Goal: Transaction & Acquisition: Download file/media

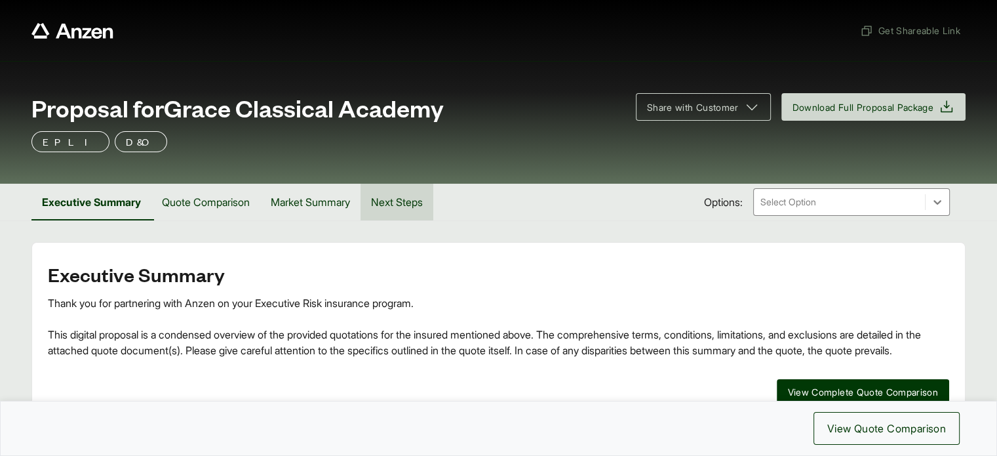
click at [411, 199] on button "Next Steps" at bounding box center [397, 202] width 73 height 37
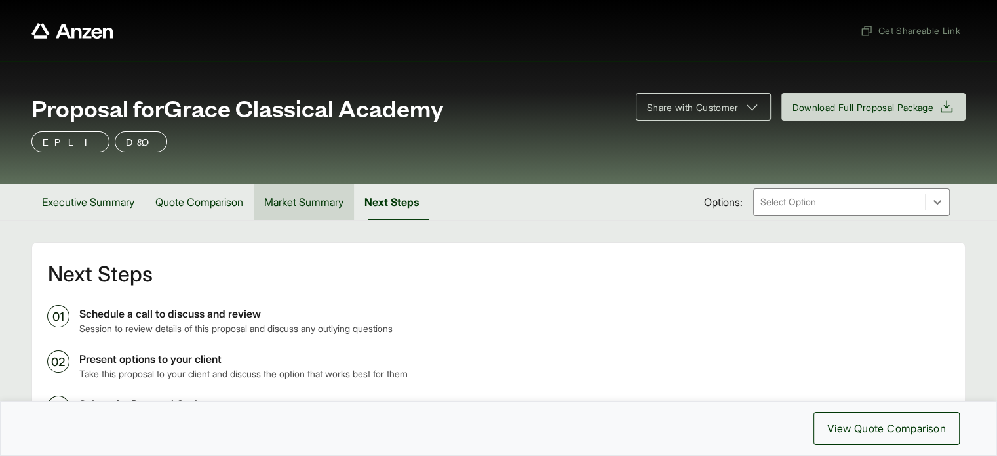
click at [317, 204] on button "Market Summary" at bounding box center [304, 202] width 100 height 37
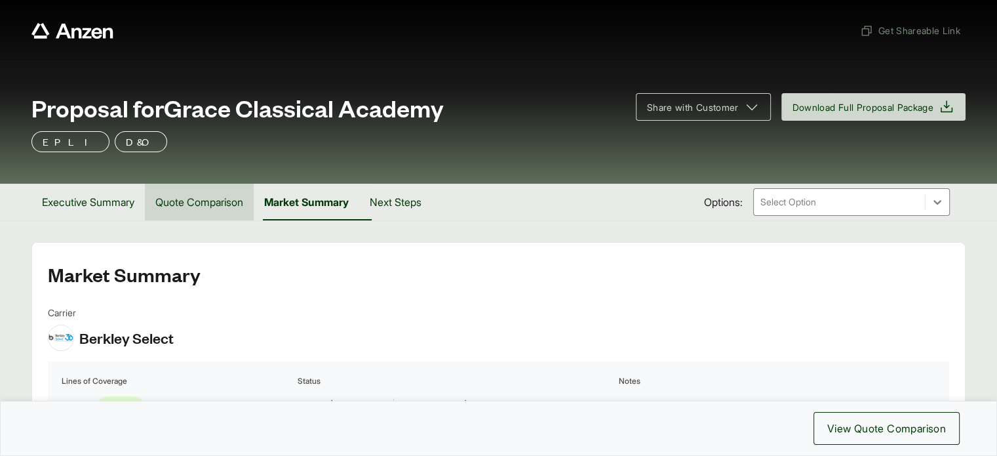
click at [212, 200] on button "Quote Comparison" at bounding box center [199, 202] width 109 height 37
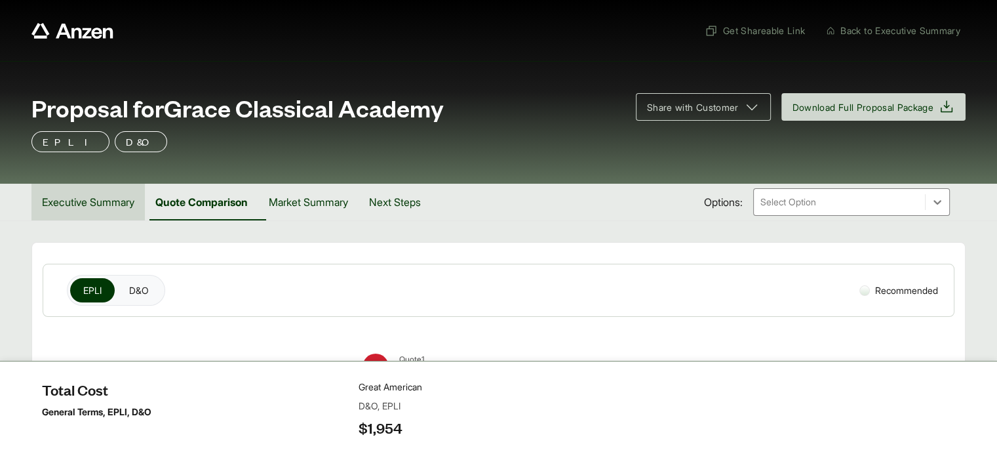
click at [68, 203] on button "Executive Summary" at bounding box center [87, 202] width 113 height 37
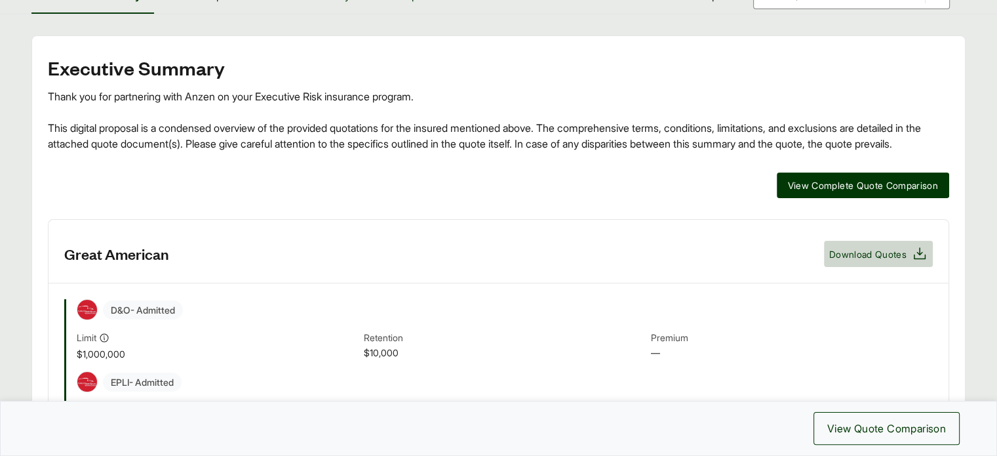
scroll to position [328, 0]
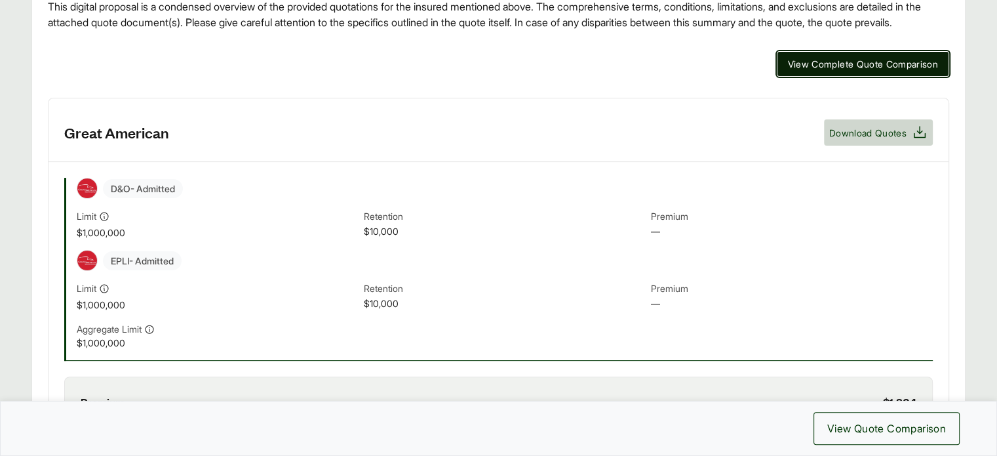
click at [818, 71] on span "View Complete Quote Comparison" at bounding box center [863, 64] width 151 height 14
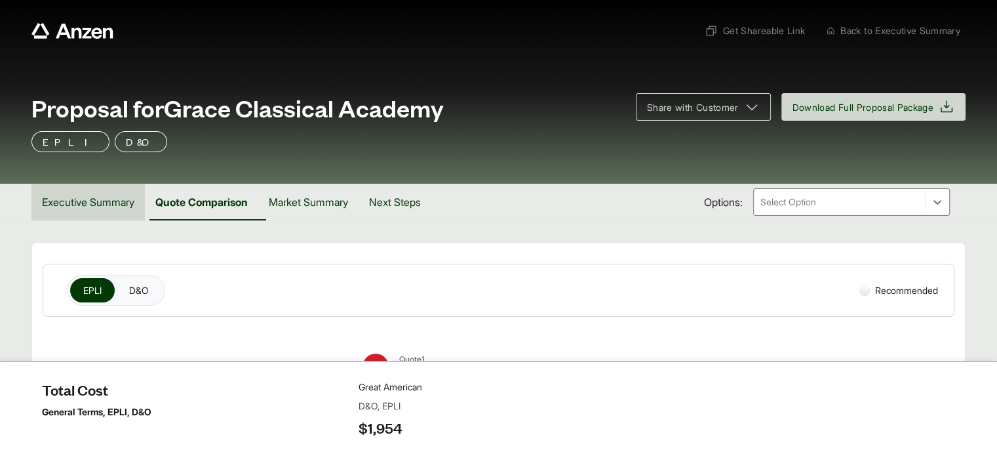
click at [37, 204] on button "Executive Summary" at bounding box center [87, 202] width 113 height 37
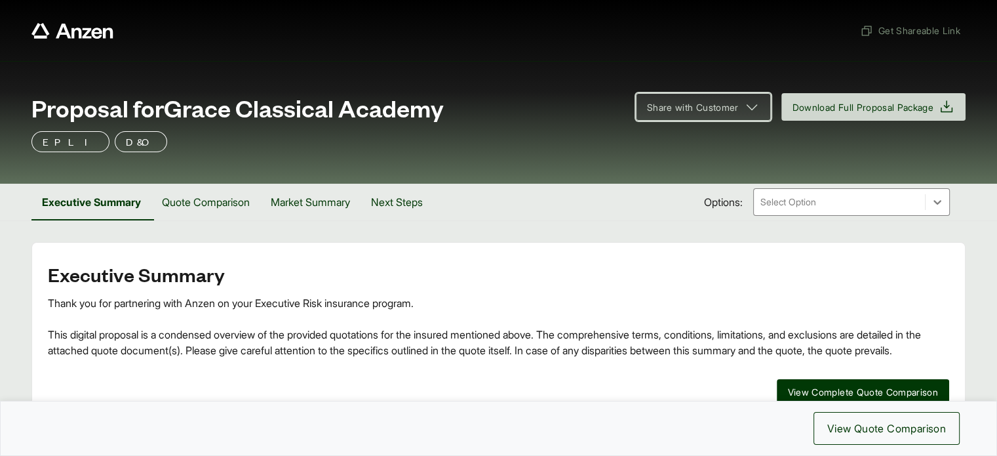
click at [744, 104] on icon at bounding box center [752, 107] width 16 height 16
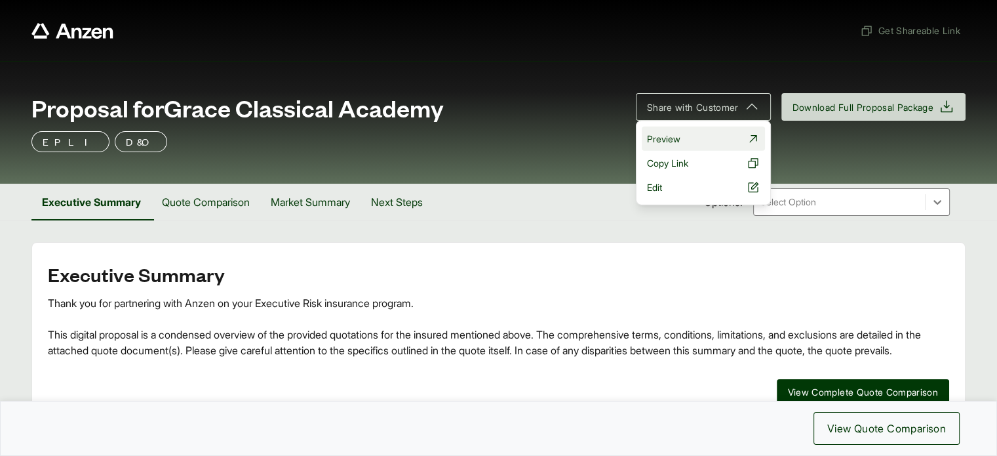
click at [698, 136] on link "Preview" at bounding box center [703, 139] width 123 height 24
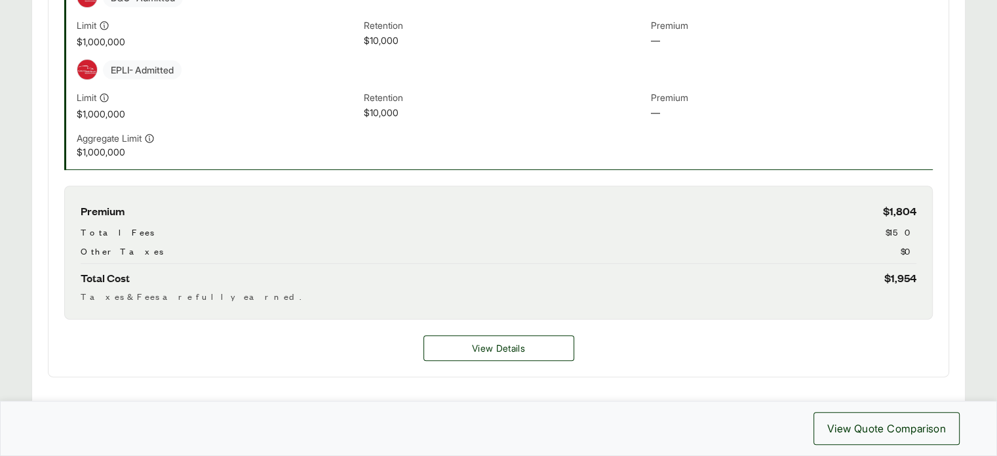
scroll to position [524, 0]
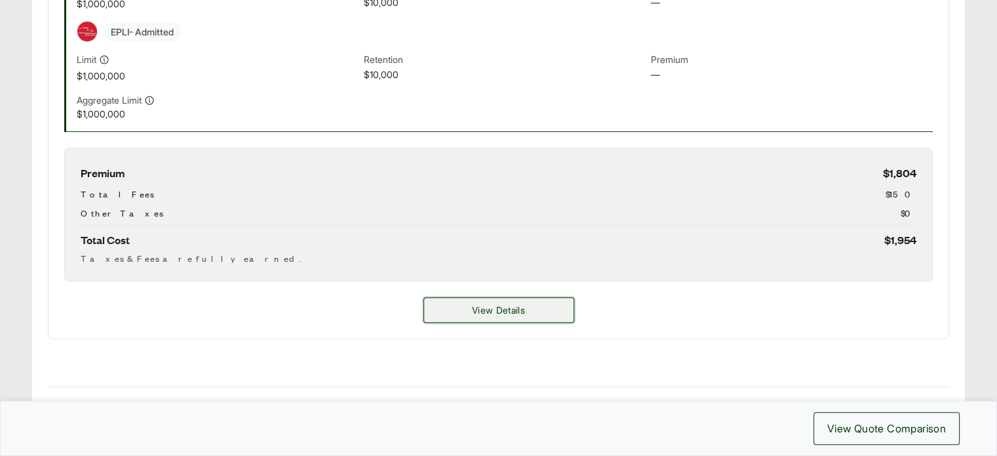
click at [503, 316] on button "View Details" at bounding box center [499, 310] width 151 height 26
click at [515, 304] on span "View Details" at bounding box center [498, 310] width 53 height 14
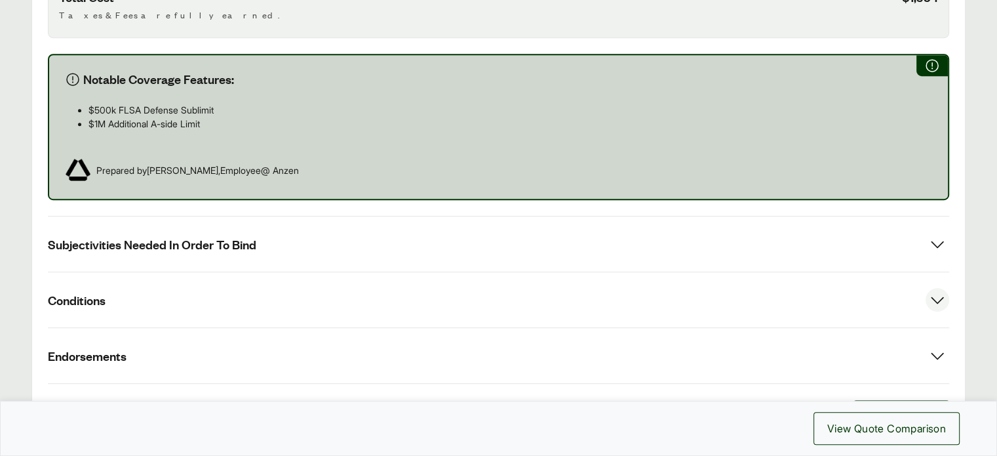
scroll to position [833, 0]
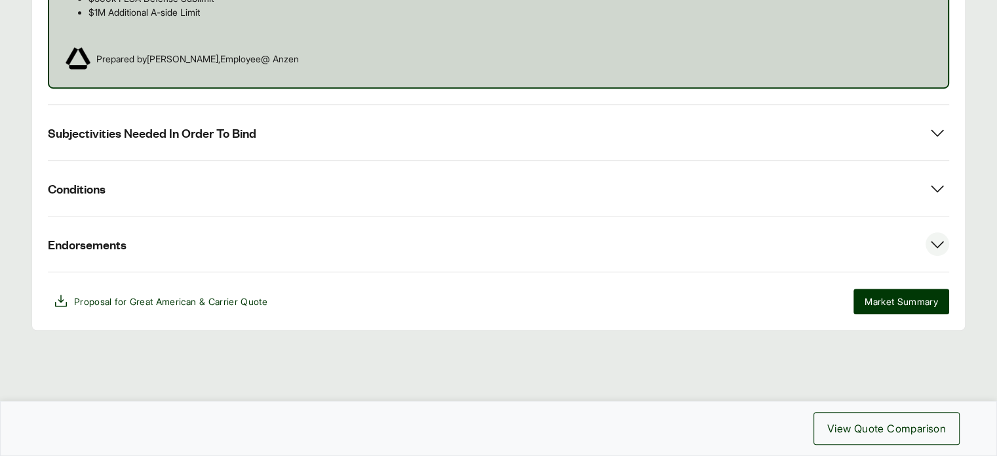
click at [111, 242] on span "Endorsements" at bounding box center [87, 244] width 79 height 16
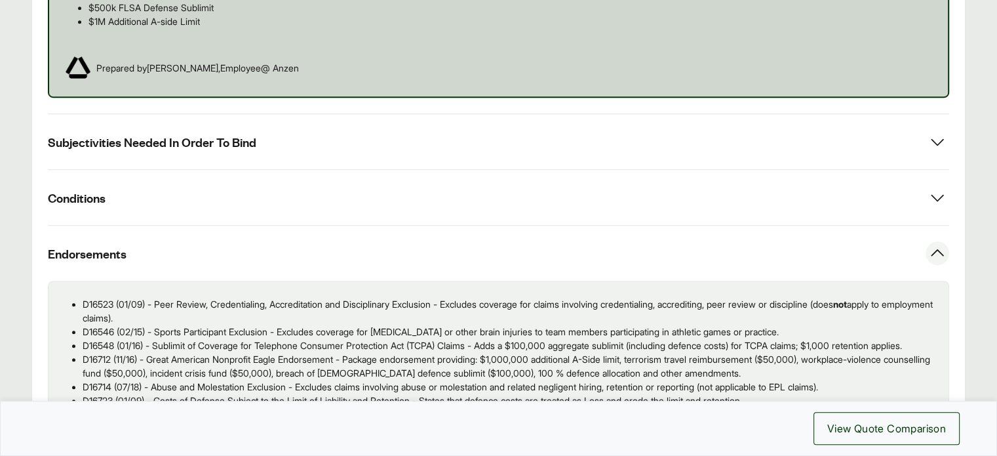
scroll to position [820, 0]
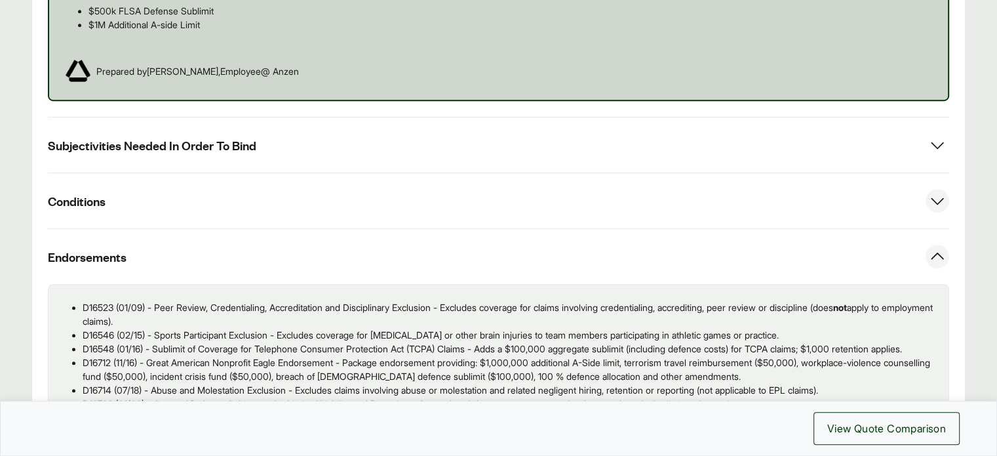
click at [592, 188] on button "Conditions" at bounding box center [498, 200] width 901 height 55
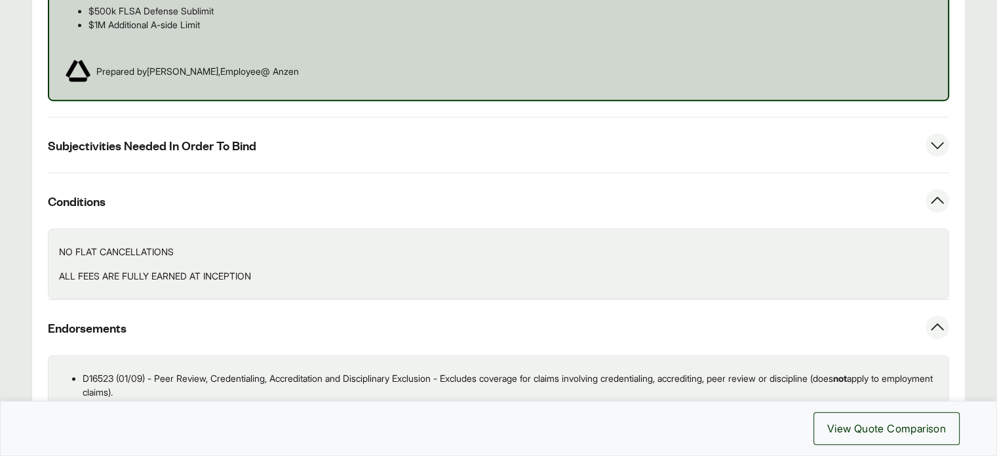
click at [572, 164] on button "Subjectivities Needed In Order To Bind" at bounding box center [498, 144] width 901 height 55
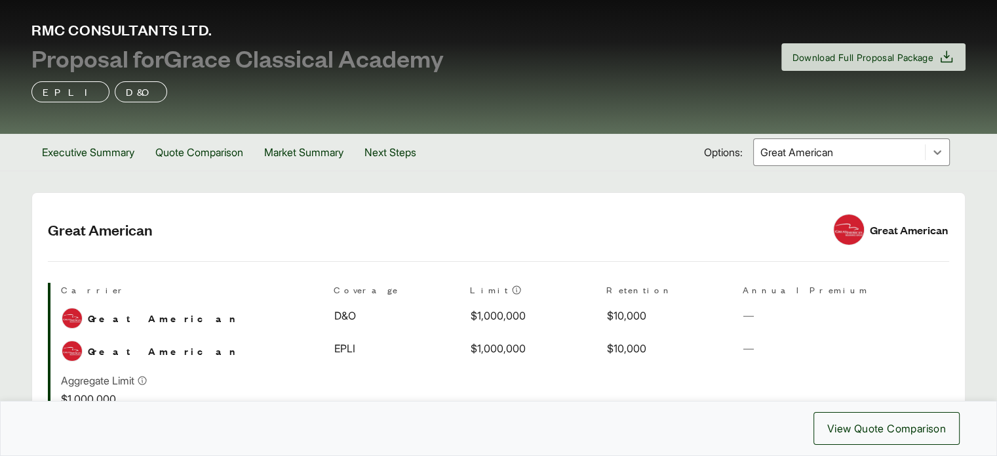
scroll to position [0, 0]
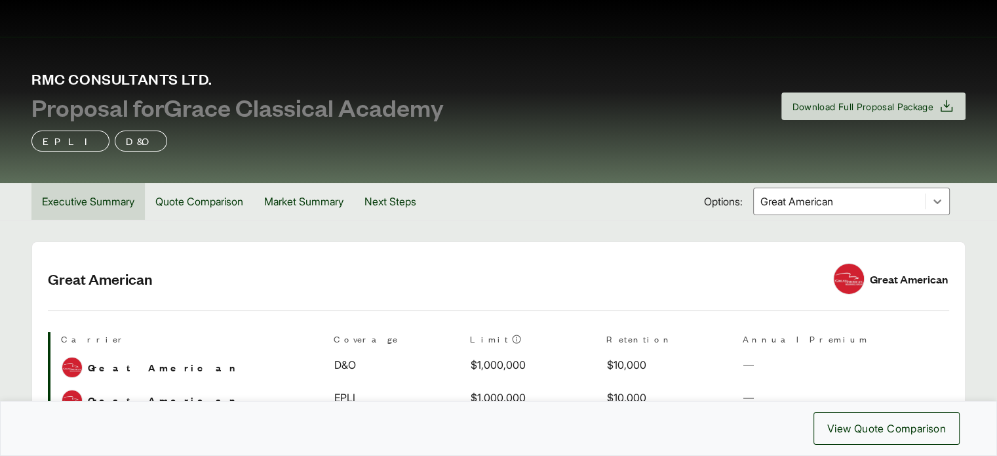
click at [119, 205] on button "Executive Summary" at bounding box center [87, 201] width 113 height 37
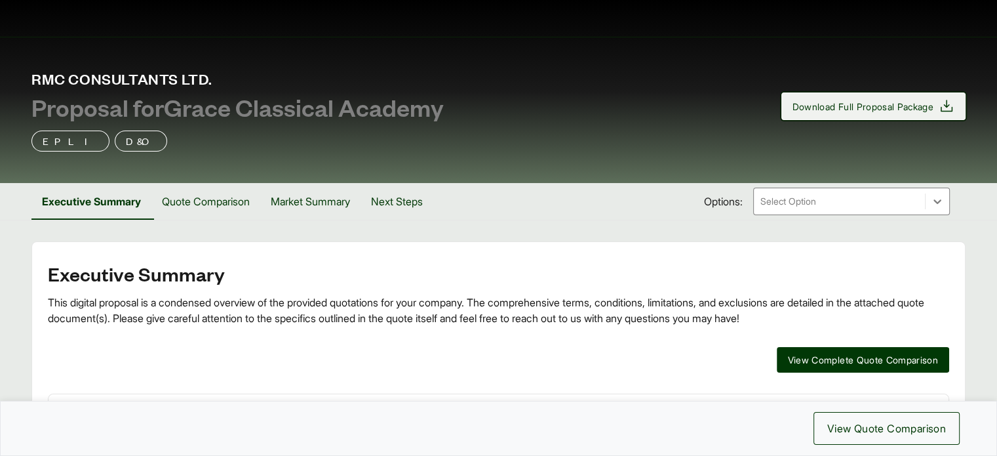
click at [869, 112] on span "Download Full Proposal Package" at bounding box center [864, 107] width 142 height 14
